Goal: Task Accomplishment & Management: Manage account settings

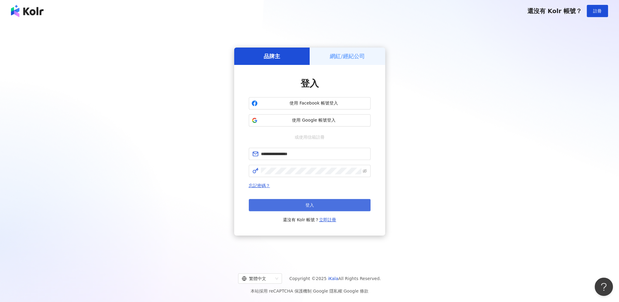
click at [301, 204] on button "登入" at bounding box center [310, 205] width 122 height 12
type input "**********"
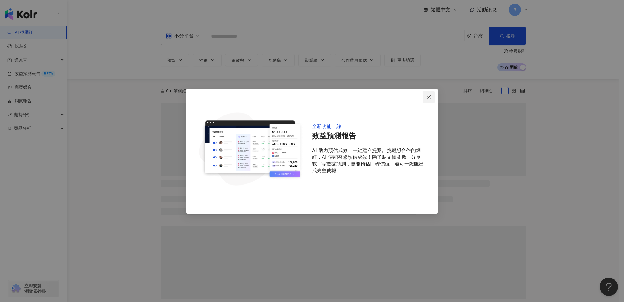
click at [427, 98] on icon "close" at bounding box center [428, 97] width 5 height 5
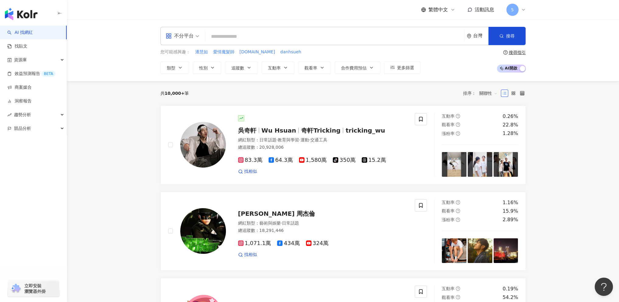
click at [521, 10] on icon at bounding box center [523, 9] width 5 height 5
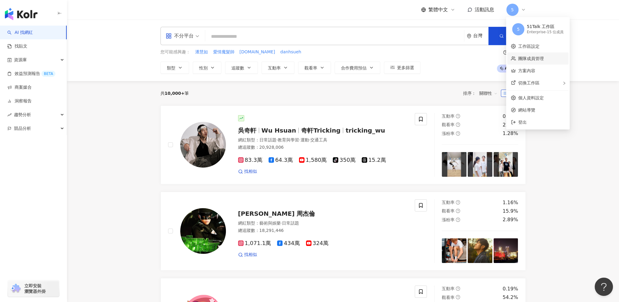
click at [533, 58] on link "團隊成員管理" at bounding box center [531, 58] width 26 height 5
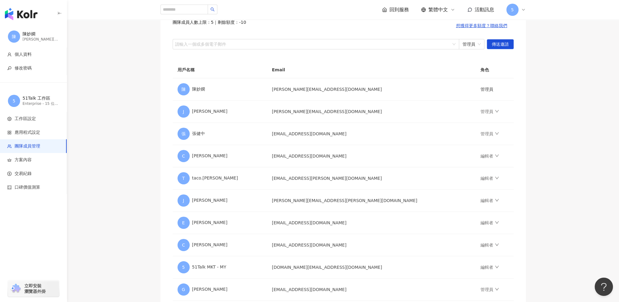
scroll to position [71, 0]
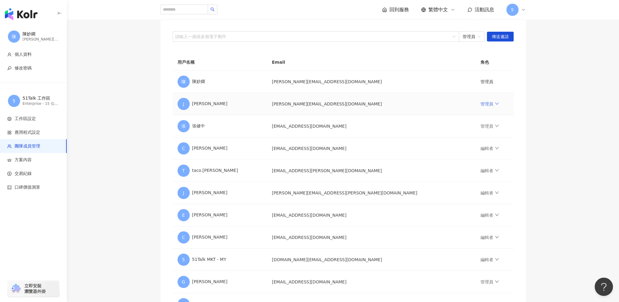
click at [480, 105] on link "管理員" at bounding box center [489, 103] width 18 height 5
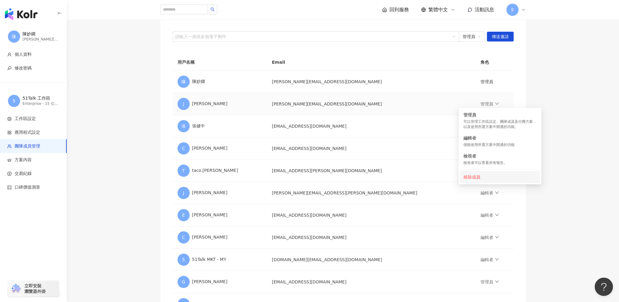
click at [472, 179] on div "移除成員" at bounding box center [499, 177] width 73 height 7
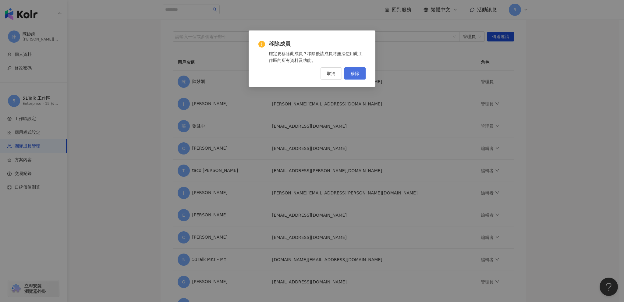
click at [357, 72] on span "移除" at bounding box center [354, 73] width 9 height 5
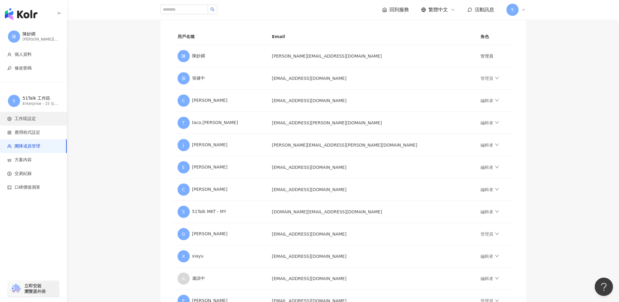
scroll to position [0, 0]
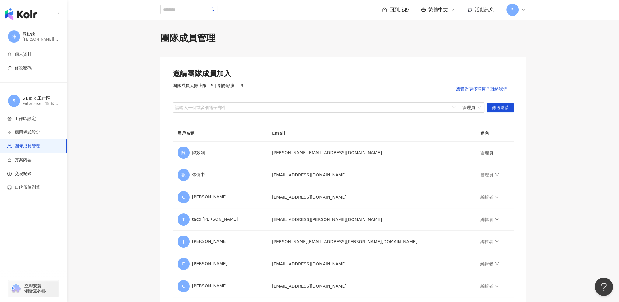
click at [396, 9] on span "回到服務" at bounding box center [398, 9] width 19 height 7
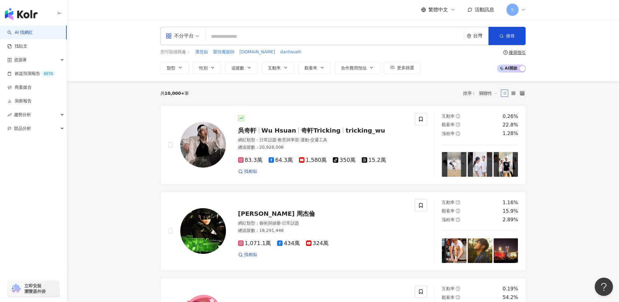
paste input "**********"
type input "**********"
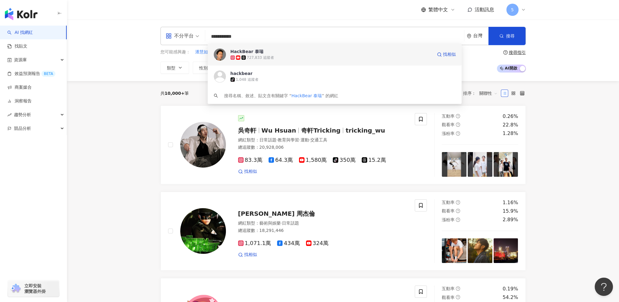
click at [284, 55] on div "727,833 追蹤者" at bounding box center [332, 58] width 202 height 6
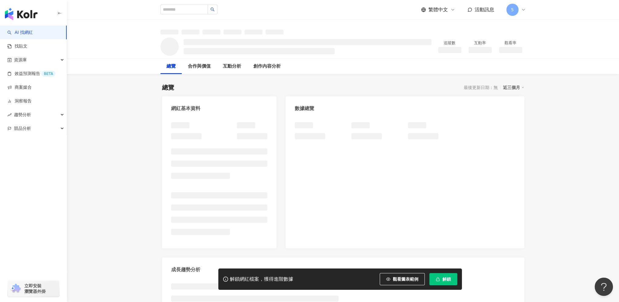
click at [440, 280] on button "解鎖" at bounding box center [443, 279] width 28 height 12
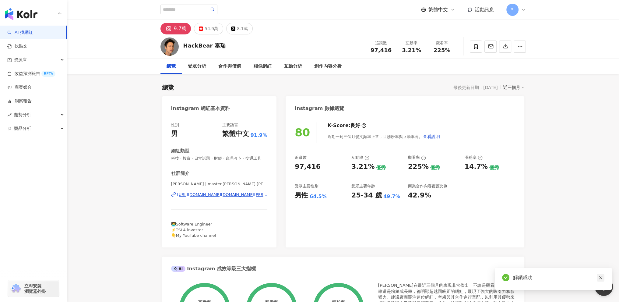
click at [600, 276] on icon "close" at bounding box center [601, 277] width 4 height 4
click at [505, 46] on icon "button" at bounding box center [505, 46] width 4 height 4
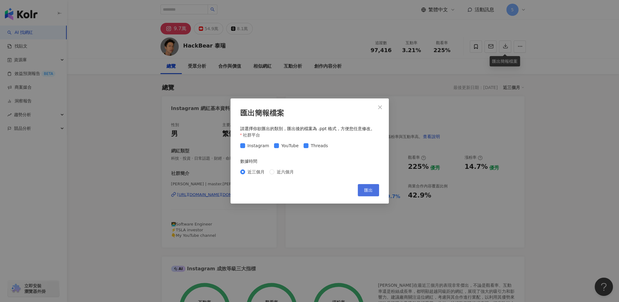
click at [368, 190] on span "匯出" at bounding box center [368, 190] width 9 height 5
click at [380, 106] on icon "close" at bounding box center [380, 107] width 5 height 5
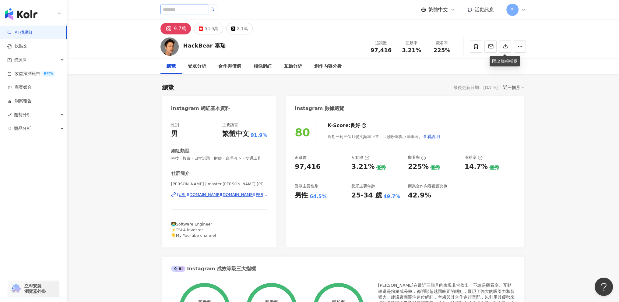
click at [175, 10] on input "search" at bounding box center [184, 10] width 48 height 10
paste input "*****"
type input "*****"
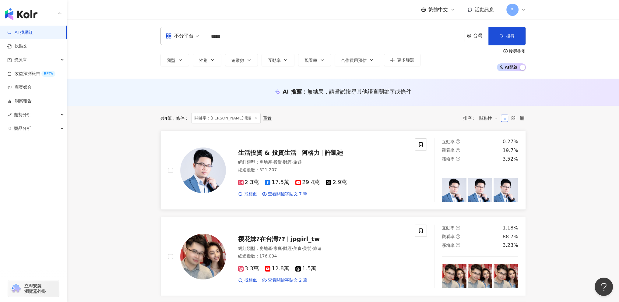
click at [276, 154] on span "生活投資 & 投資生活" at bounding box center [267, 152] width 58 height 7
drag, startPoint x: 520, startPoint y: 11, endPoint x: 514, endPoint y: 12, distance: 6.2
click at [517, 11] on div "5" at bounding box center [515, 10] width 19 height 12
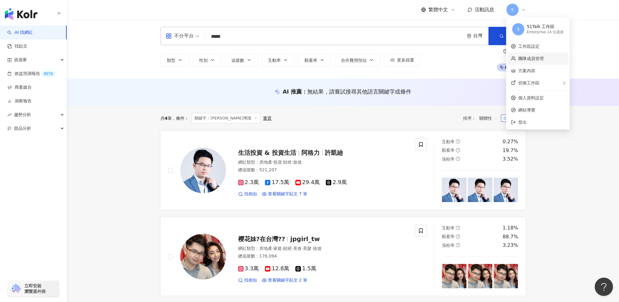
click at [544, 59] on link "團隊成員管理" at bounding box center [531, 58] width 26 height 5
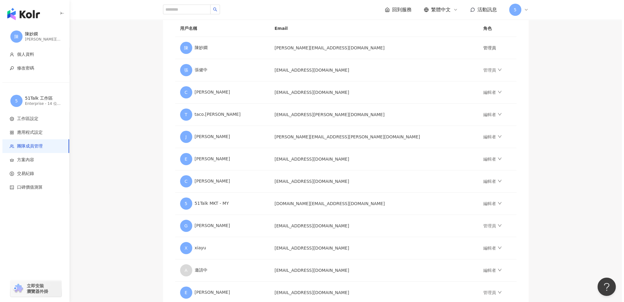
scroll to position [230, 0]
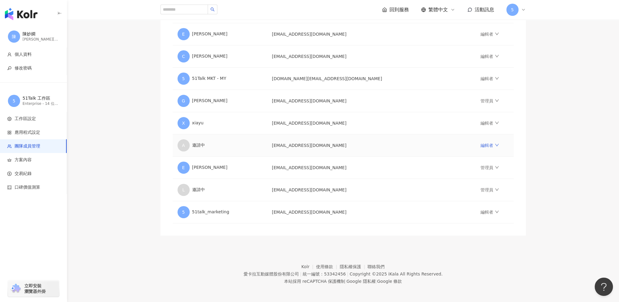
click at [495, 144] on icon "down" at bounding box center [497, 145] width 4 height 4
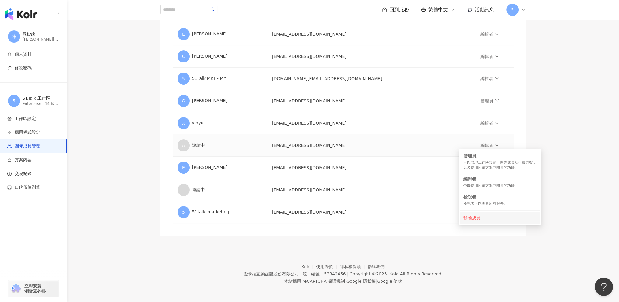
click at [474, 218] on div "移除成員" at bounding box center [499, 217] width 73 height 7
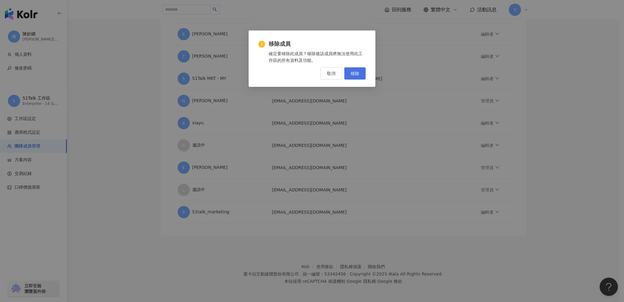
click at [354, 72] on span "移除" at bounding box center [354, 73] width 9 height 5
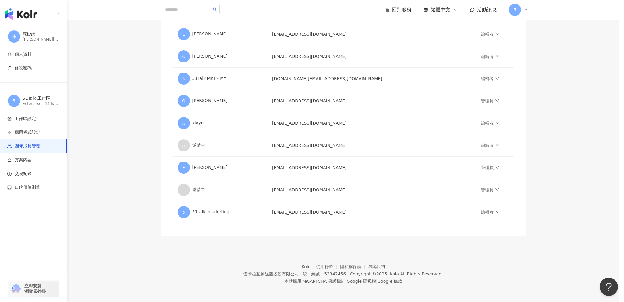
scroll to position [207, 0]
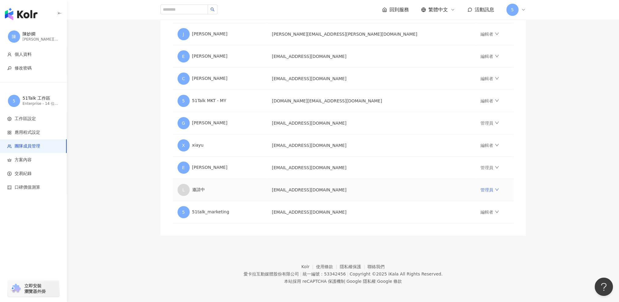
click at [495, 187] on icon "down" at bounding box center [497, 189] width 4 height 4
click at [476, 260] on div "移除成員" at bounding box center [499, 262] width 73 height 7
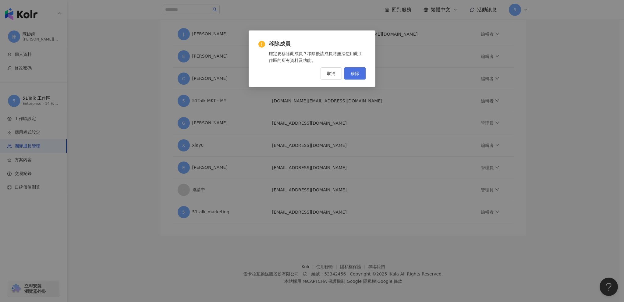
click at [355, 74] on span "移除" at bounding box center [354, 73] width 9 height 5
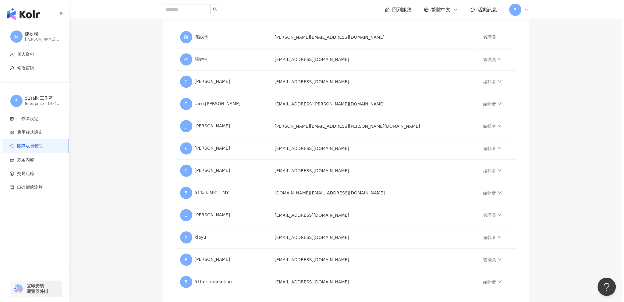
scroll to position [116, 0]
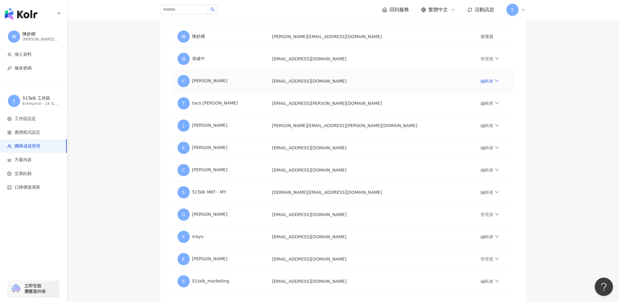
click at [495, 81] on icon "down" at bounding box center [497, 81] width 4 height 4
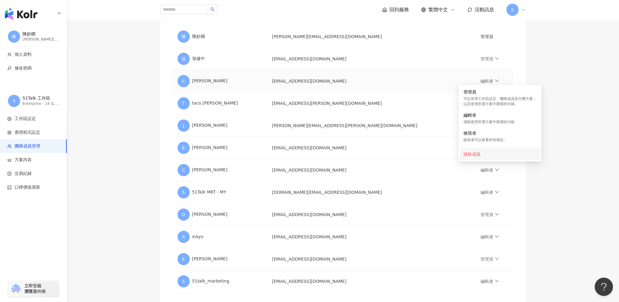
click at [479, 156] on div "移除成員" at bounding box center [499, 154] width 73 height 7
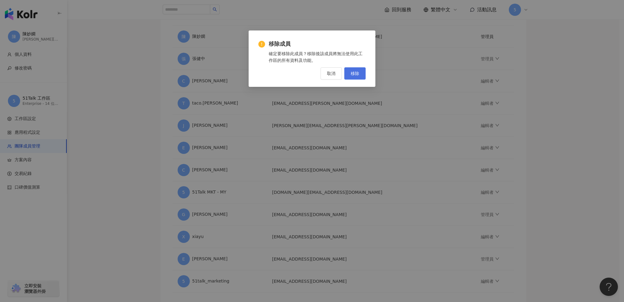
click at [352, 76] on button "移除" at bounding box center [354, 73] width 21 height 12
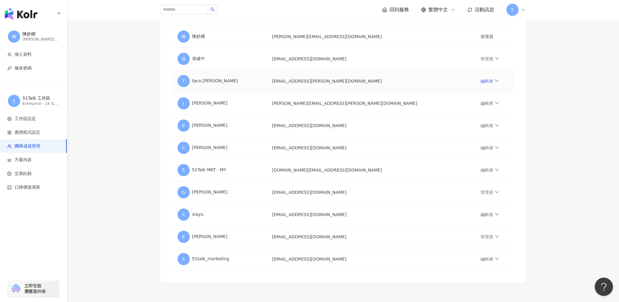
click at [495, 81] on icon "down" at bounding box center [497, 80] width 4 height 2
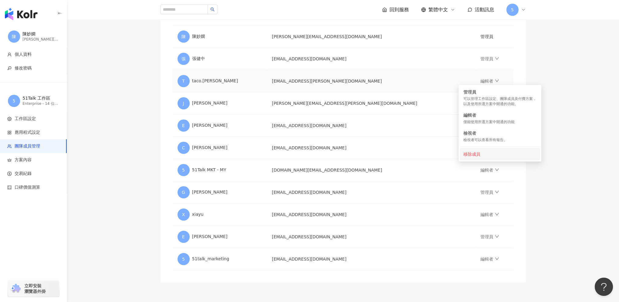
click at [478, 156] on div "移除成員" at bounding box center [499, 154] width 73 height 7
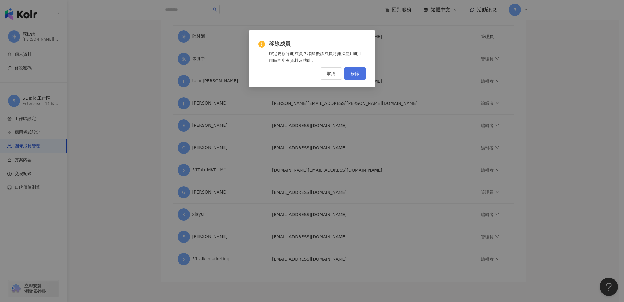
click at [359, 74] on button "移除" at bounding box center [354, 73] width 21 height 12
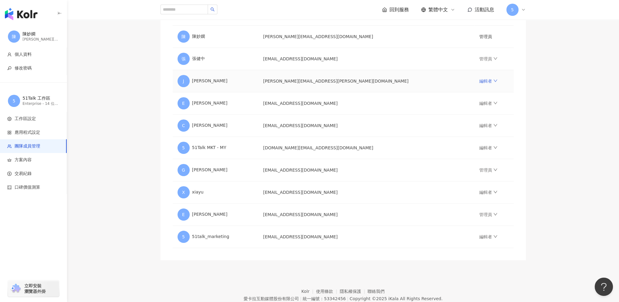
click at [493, 80] on icon "down" at bounding box center [495, 81] width 4 height 4
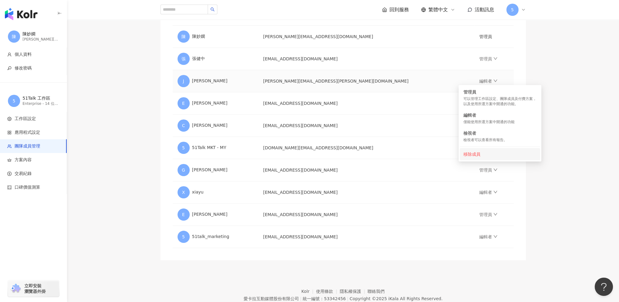
click at [473, 154] on div "移除成員" at bounding box center [499, 154] width 73 height 7
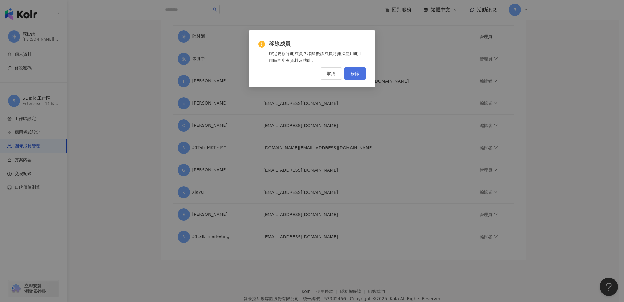
click at [358, 76] on span "移除" at bounding box center [354, 73] width 9 height 5
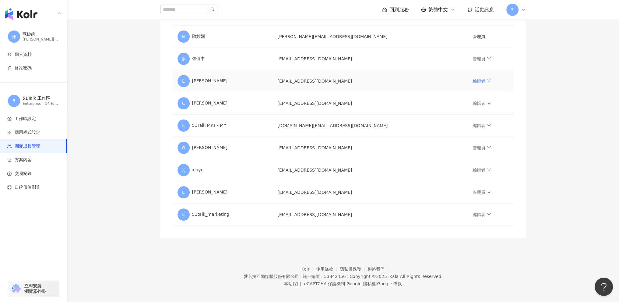
click at [473, 79] on link "編輯者" at bounding box center [482, 81] width 18 height 5
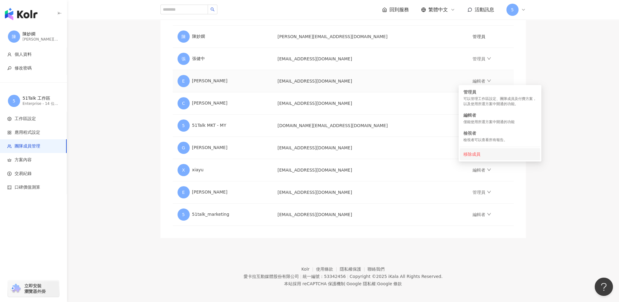
click at [478, 153] on div "移除成員" at bounding box center [499, 154] width 73 height 7
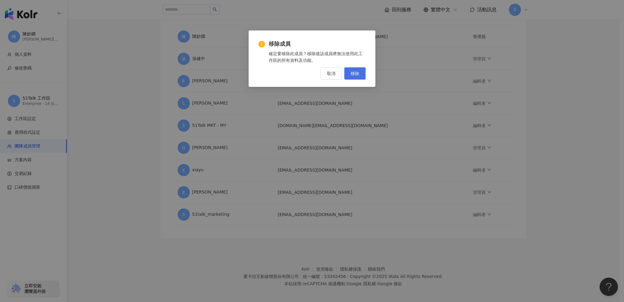
click at [359, 74] on button "移除" at bounding box center [354, 73] width 21 height 12
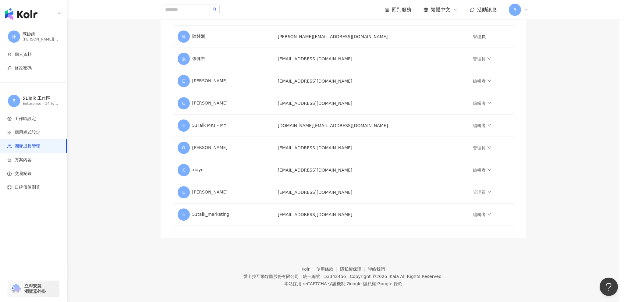
scroll to position [97, 0]
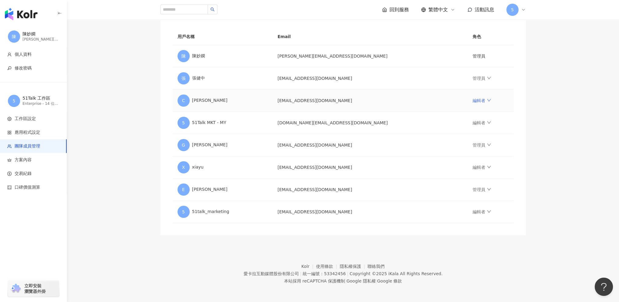
click at [487, 99] on icon "down" at bounding box center [489, 100] width 4 height 4
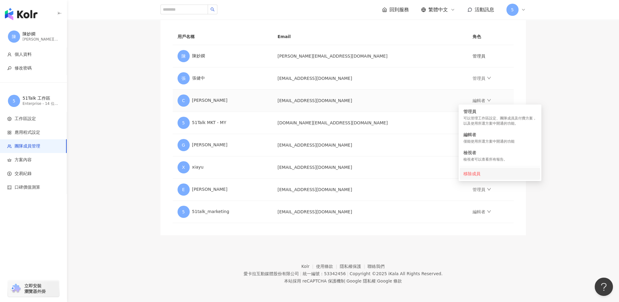
click at [477, 175] on div "移除成員" at bounding box center [499, 173] width 73 height 7
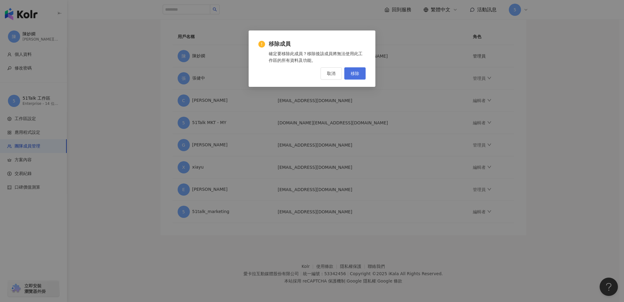
click at [354, 74] on span "移除" at bounding box center [354, 73] width 9 height 5
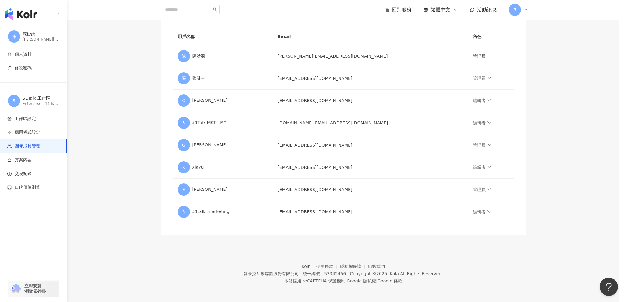
scroll to position [74, 0]
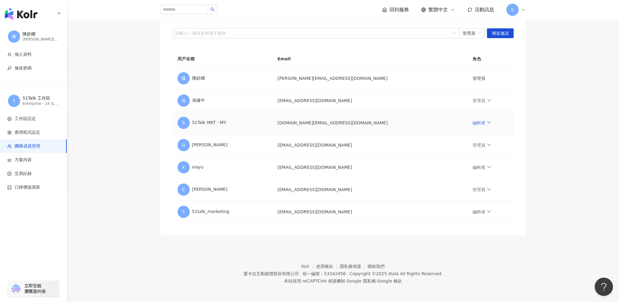
click at [487, 122] on icon "down" at bounding box center [489, 122] width 4 height 4
click at [482, 195] on div "移除成員" at bounding box center [499, 195] width 73 height 7
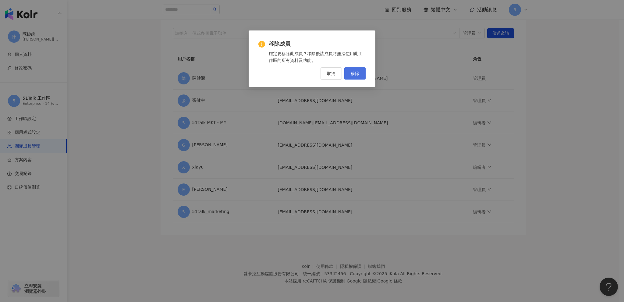
click at [356, 75] on span "移除" at bounding box center [354, 73] width 9 height 5
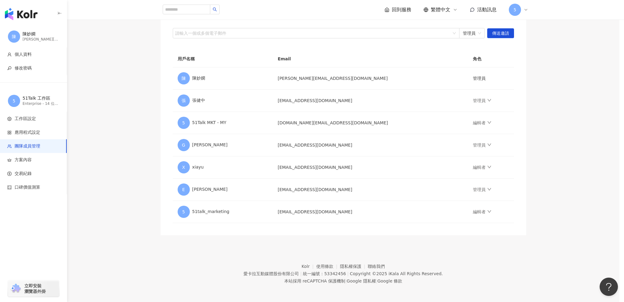
scroll to position [52, 0]
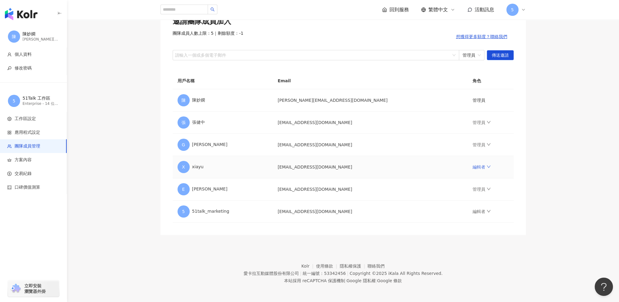
click at [487, 166] on icon "down" at bounding box center [489, 166] width 4 height 4
click at [477, 241] on div "移除成員" at bounding box center [499, 240] width 73 height 7
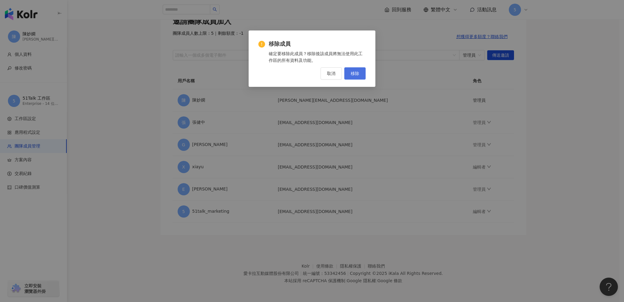
click at [357, 74] on span "移除" at bounding box center [354, 73] width 9 height 5
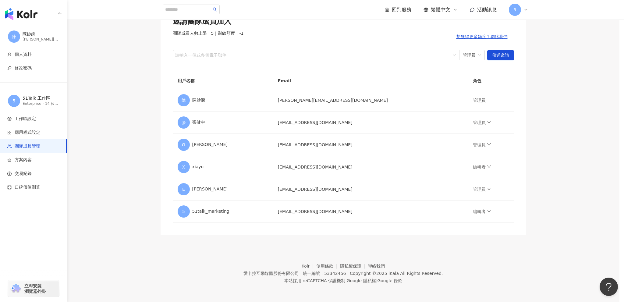
scroll to position [30, 0]
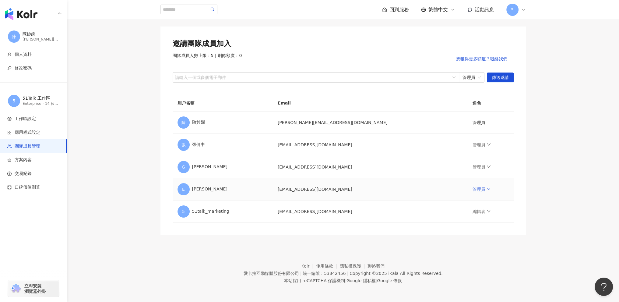
click at [487, 188] on icon "down" at bounding box center [489, 189] width 4 height 4
click at [479, 262] on div "移除成員" at bounding box center [499, 262] width 73 height 7
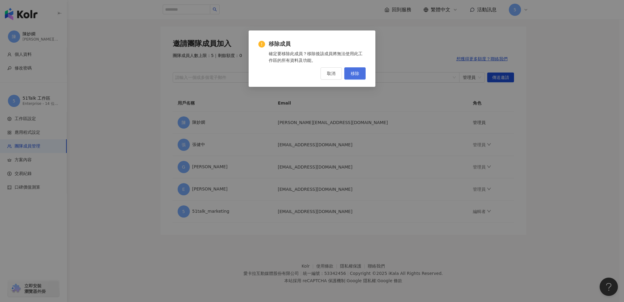
click at [351, 74] on span "移除" at bounding box center [354, 73] width 9 height 5
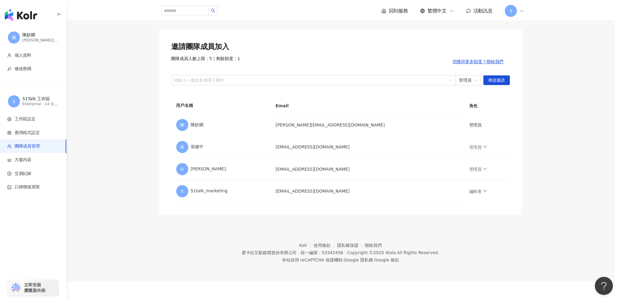
scroll to position [28, 0]
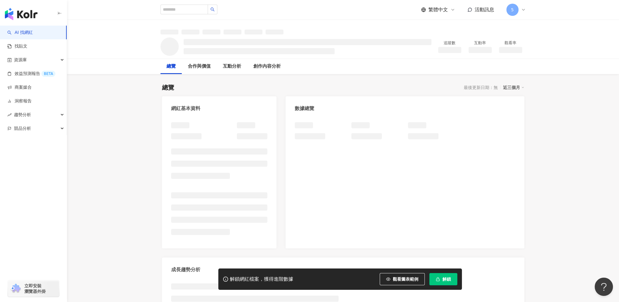
click at [445, 279] on span "解鎖" at bounding box center [446, 278] width 9 height 5
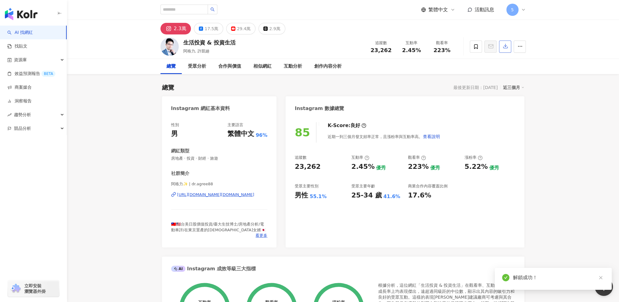
click at [503, 45] on icon "button" at bounding box center [505, 45] width 5 height 5
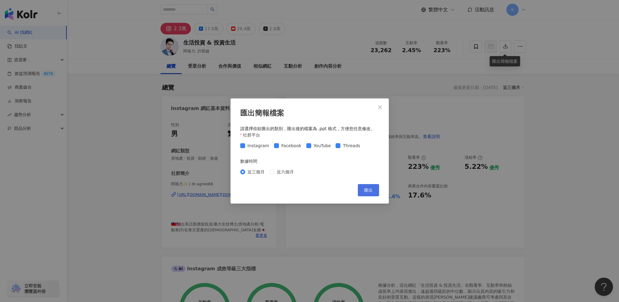
click at [370, 190] on span "匯出" at bounding box center [368, 190] width 9 height 5
click at [380, 107] on icon "close" at bounding box center [380, 107] width 4 height 4
